Goal: Task Accomplishment & Management: Complete application form

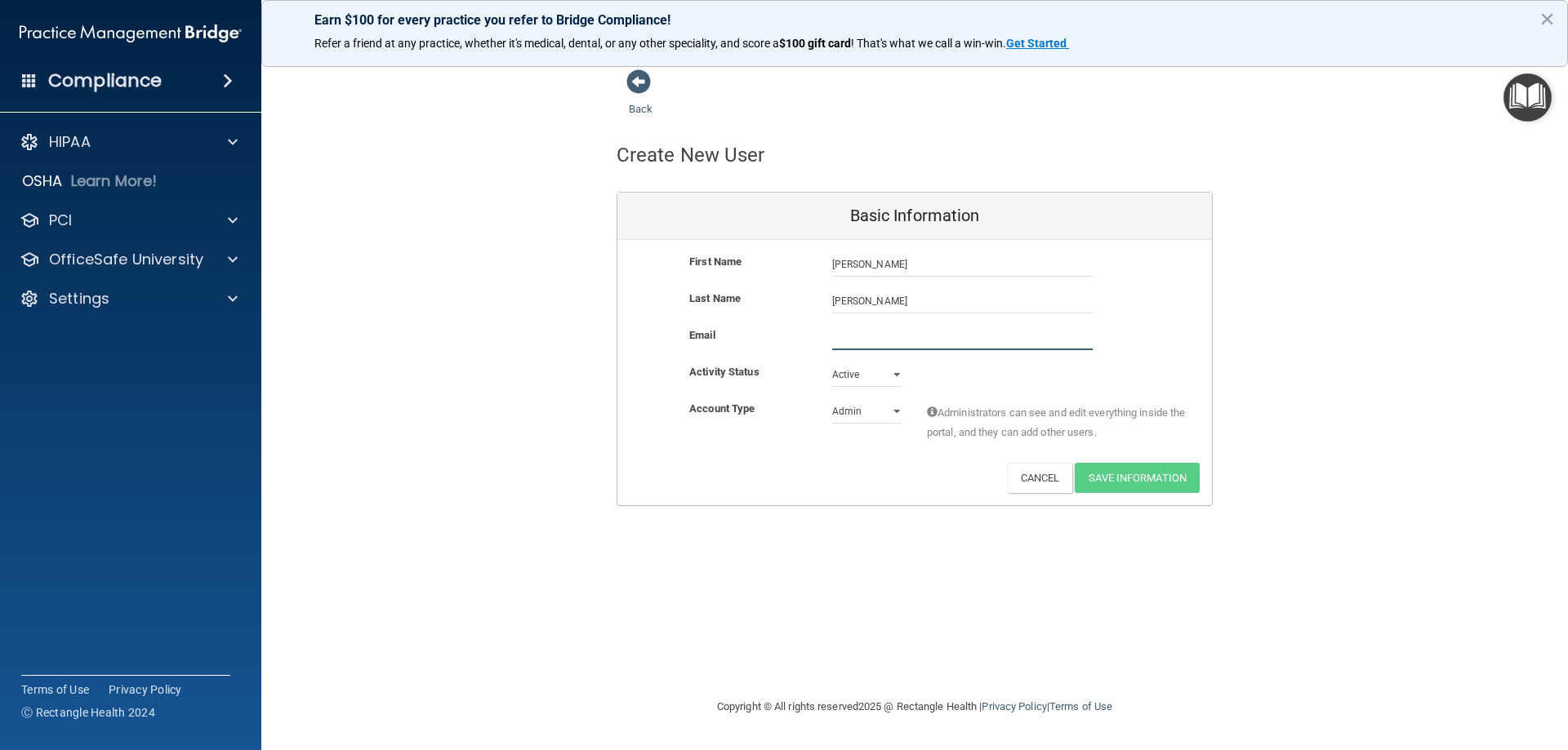
click at [915, 331] on input "email" at bounding box center [962, 337] width 260 height 24
paste input "[EMAIL_ADDRESS][DOMAIN_NAME]"
type input "[EMAIL_ADDRESS][DOMAIN_NAME]"
click at [1283, 325] on div "Back Create New User Basic Information First Name [PERSON_NAME] [PERSON_NAME] L…" at bounding box center [915, 287] width 1241 height 438
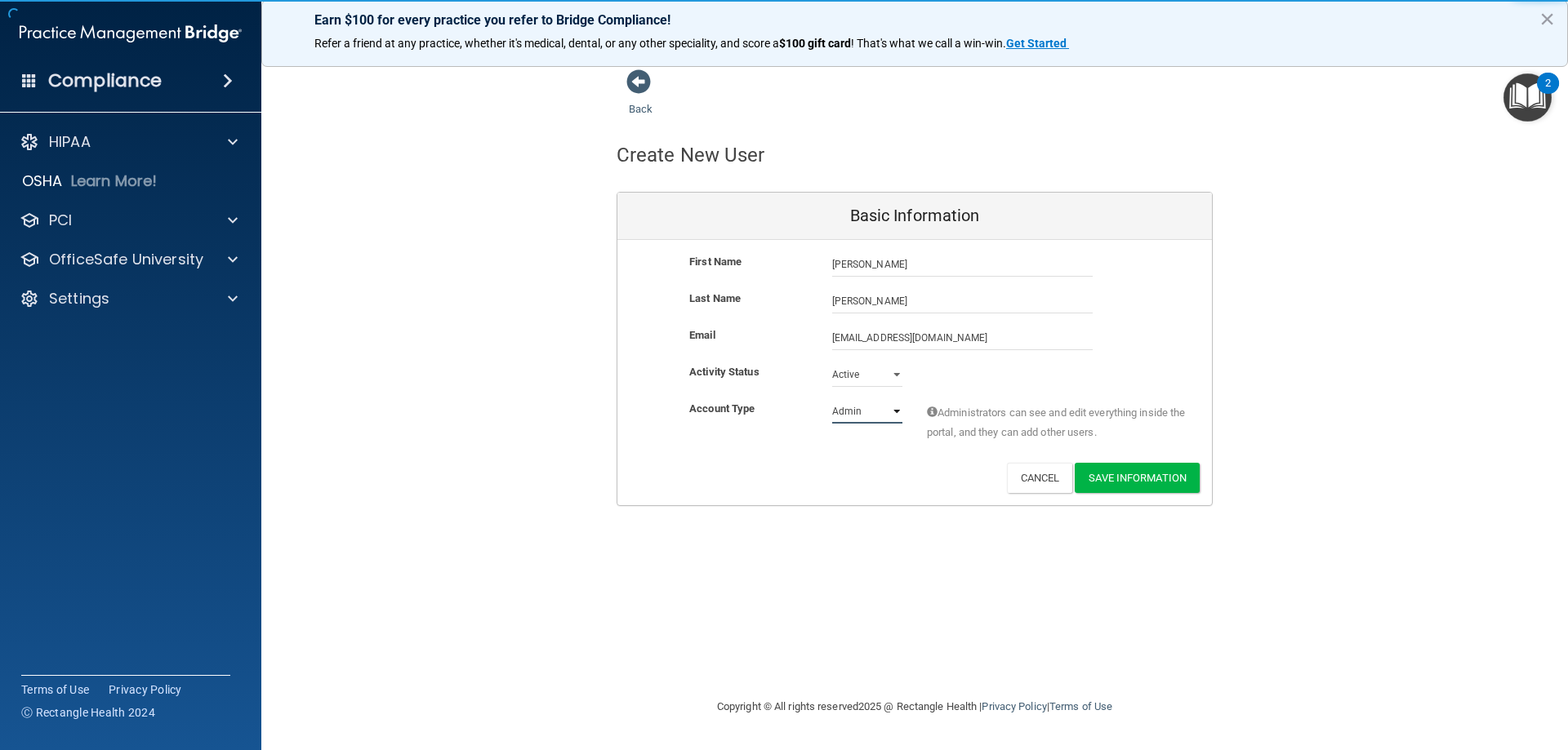
click at [878, 412] on select "Admin Member" at bounding box center [867, 411] width 70 height 24
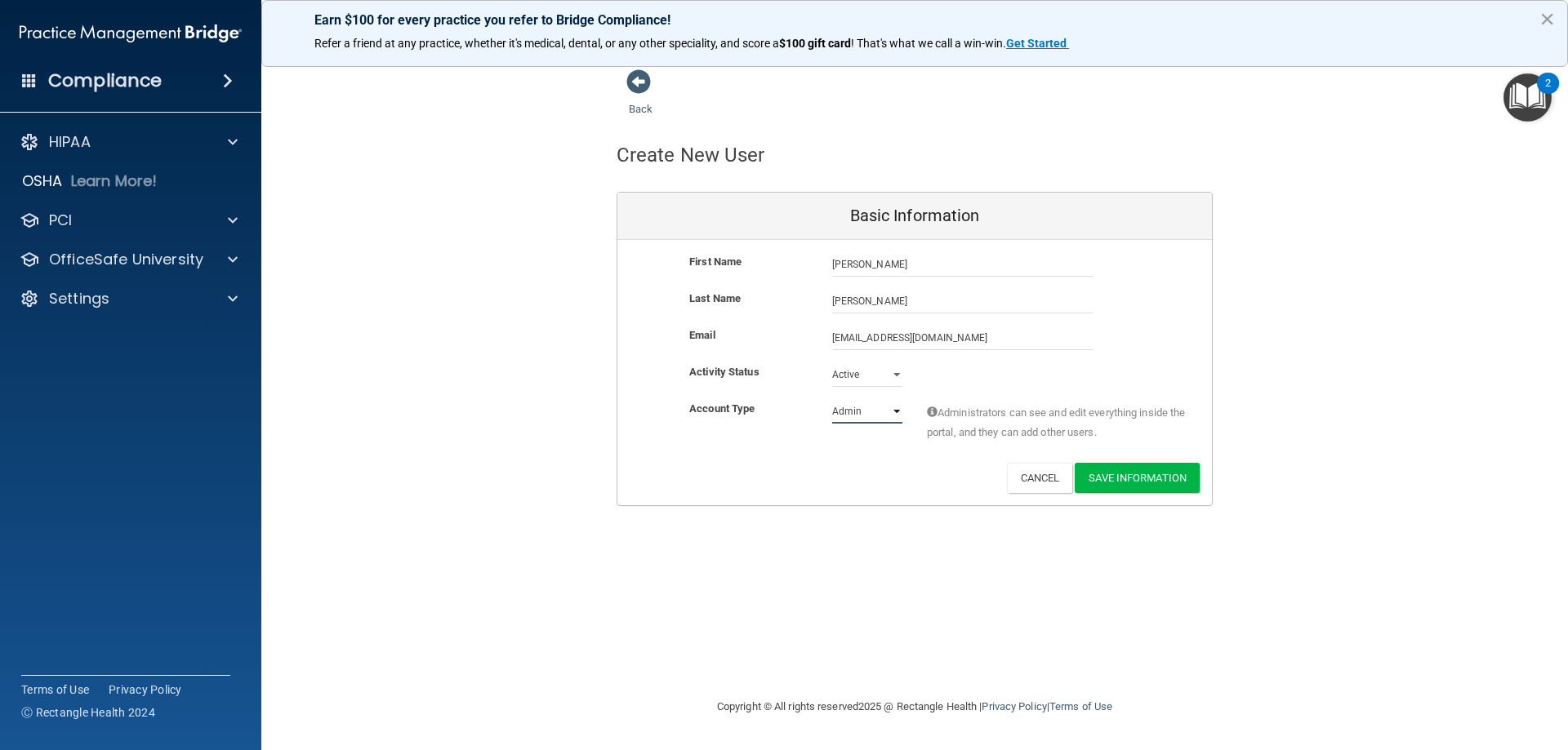
select select "practice_member"
click at [832, 399] on select "Admin Member" at bounding box center [867, 411] width 70 height 24
click at [1142, 484] on button "Save Information" at bounding box center [1136, 478] width 125 height 31
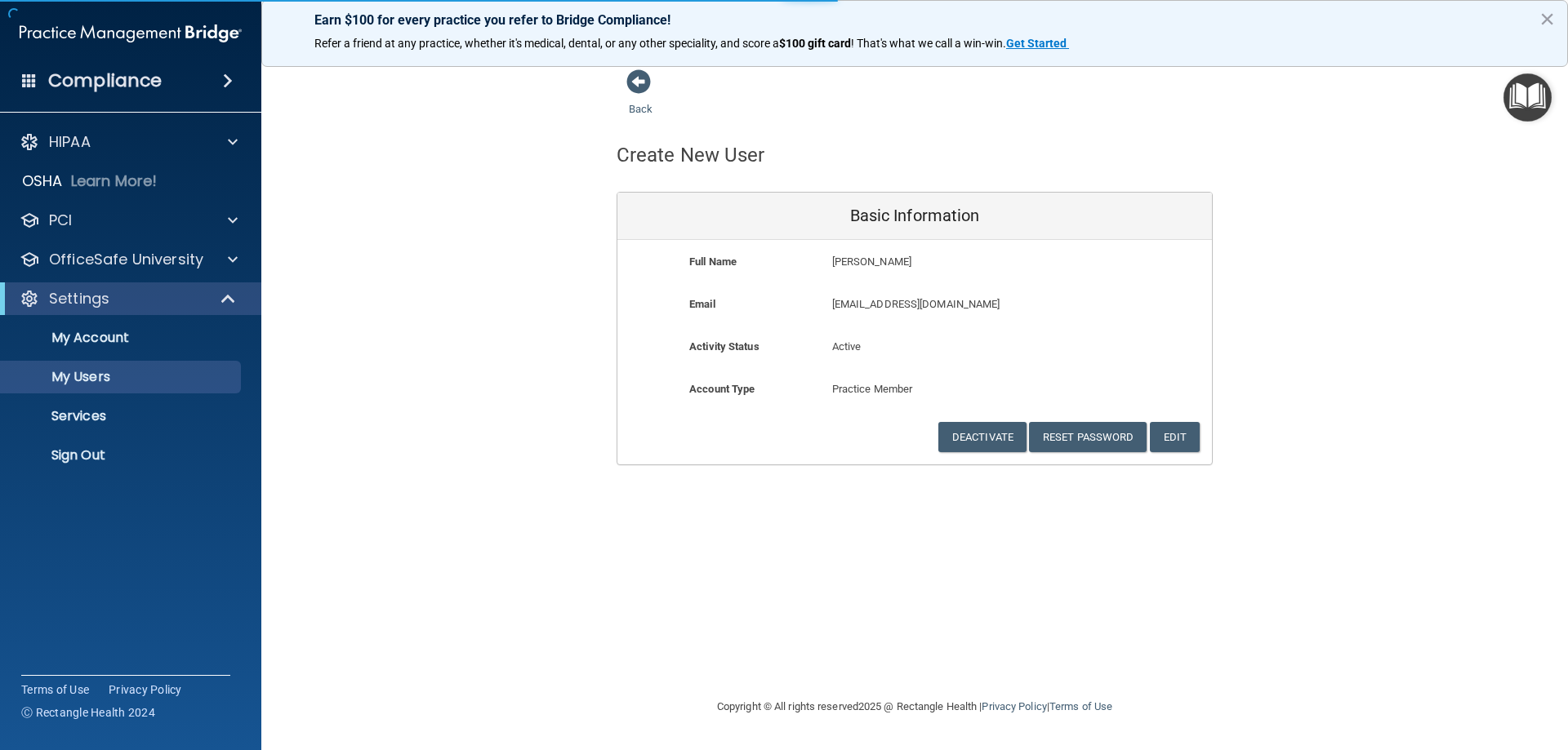
select select "20"
